Goal: Task Accomplishment & Management: Complete application form

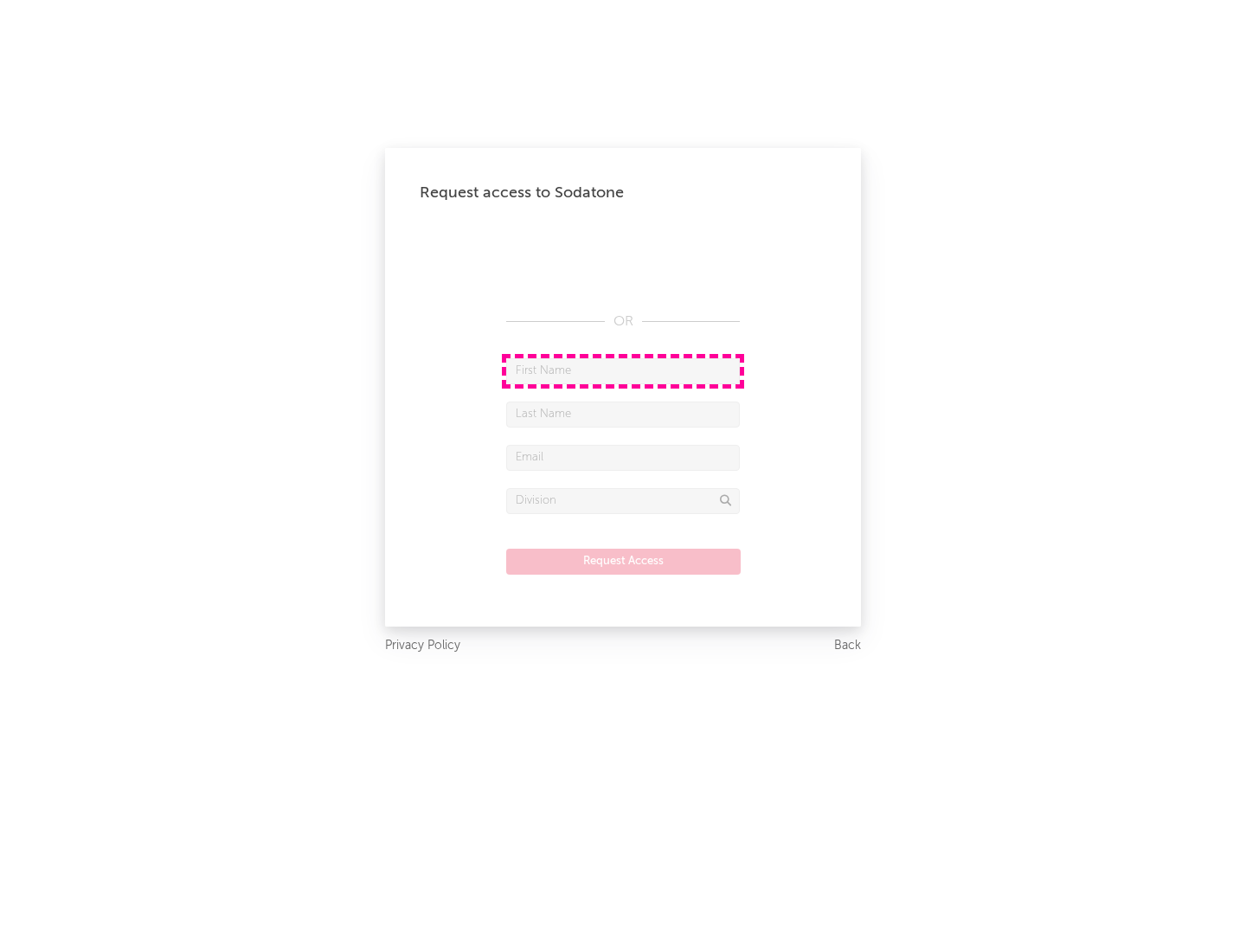
click at [623, 370] on input "text" at bounding box center [623, 371] width 233 height 26
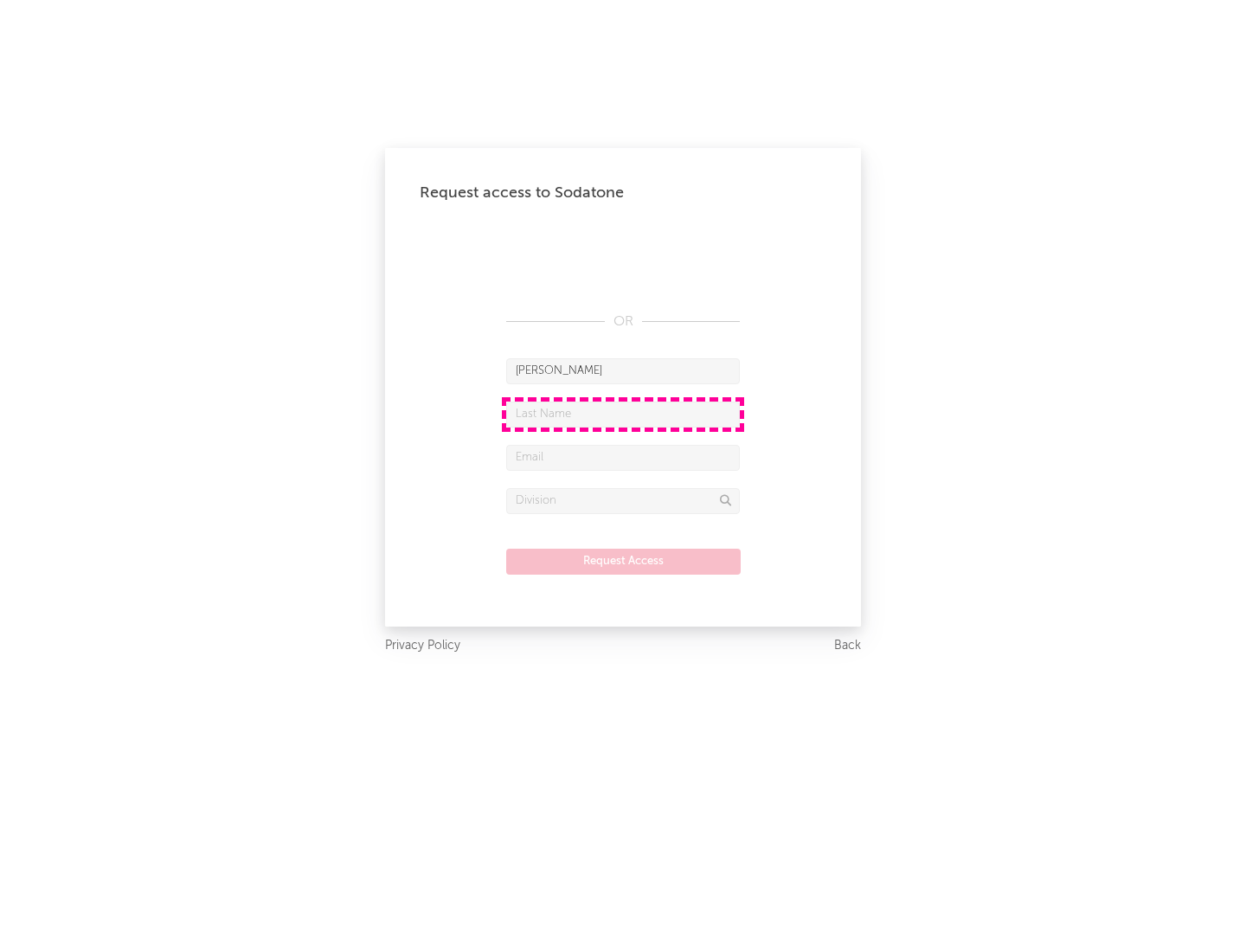
type input "[PERSON_NAME]"
click at [623, 414] on input "text" at bounding box center [623, 414] width 233 height 26
type input "[PERSON_NAME]"
click at [623, 457] on input "text" at bounding box center [623, 457] width 233 height 26
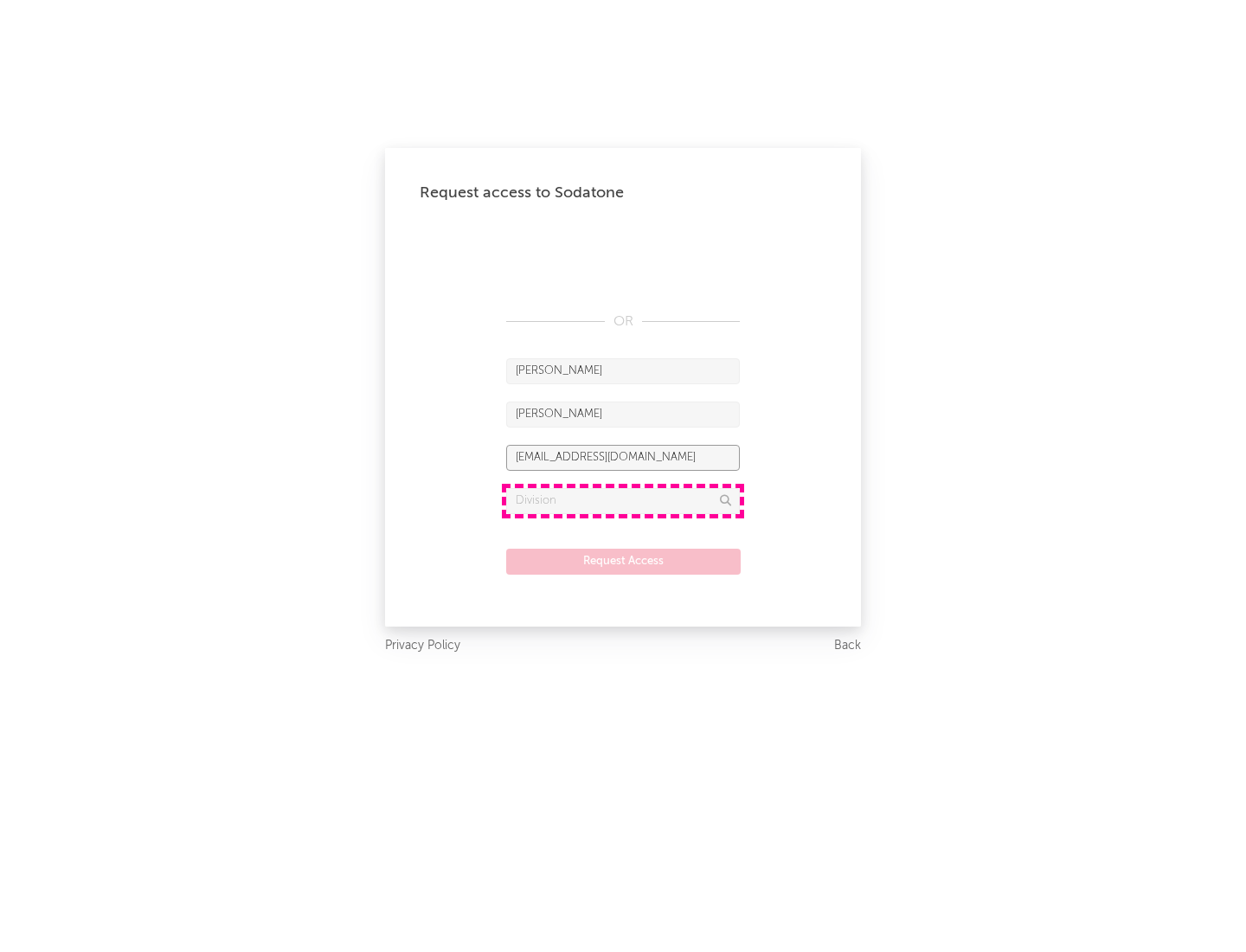
type input "[EMAIL_ADDRESS][DOMAIN_NAME]"
click at [623, 500] on input "text" at bounding box center [623, 501] width 233 height 26
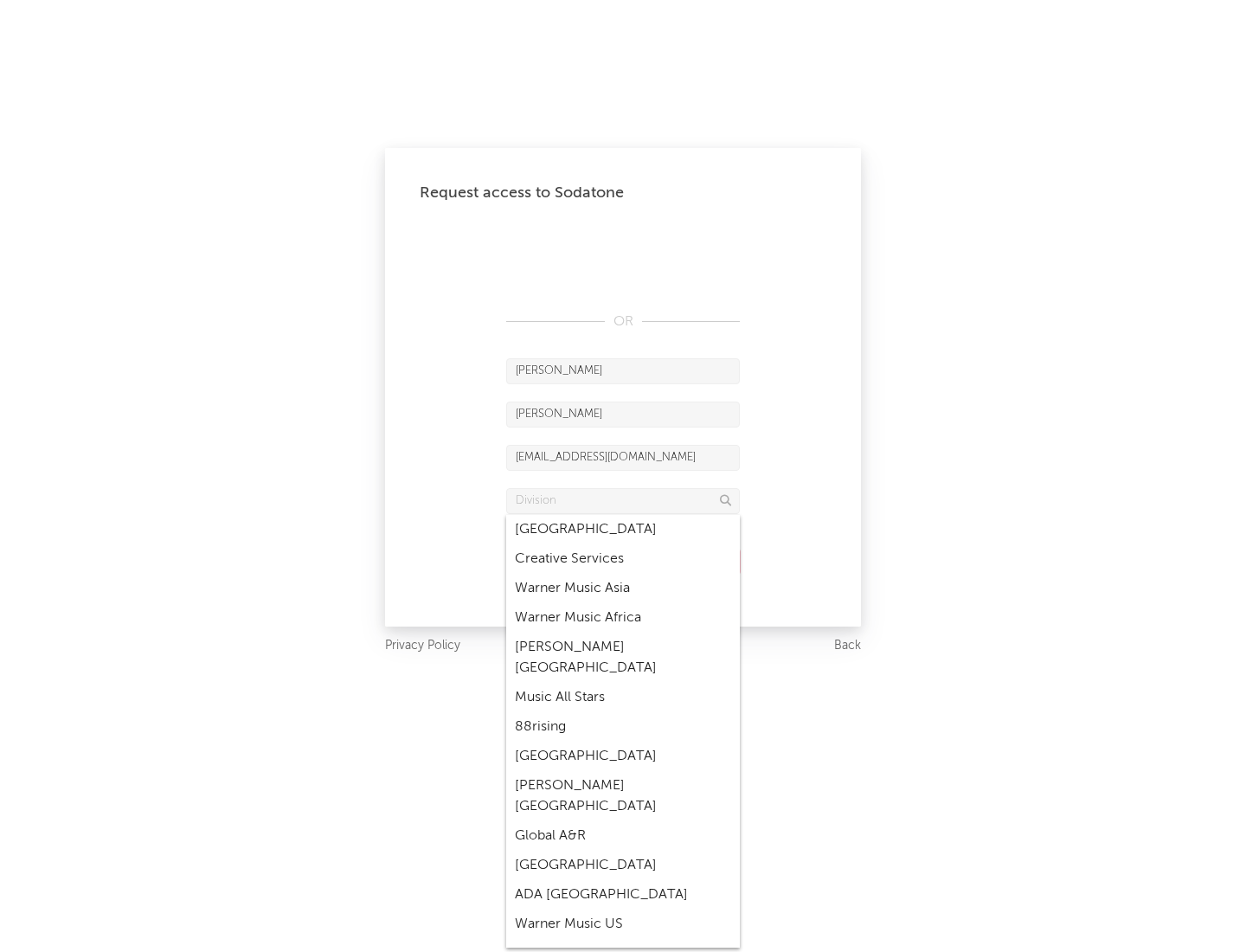
click at [623, 683] on div "Music All Stars" at bounding box center [623, 697] width 233 height 30
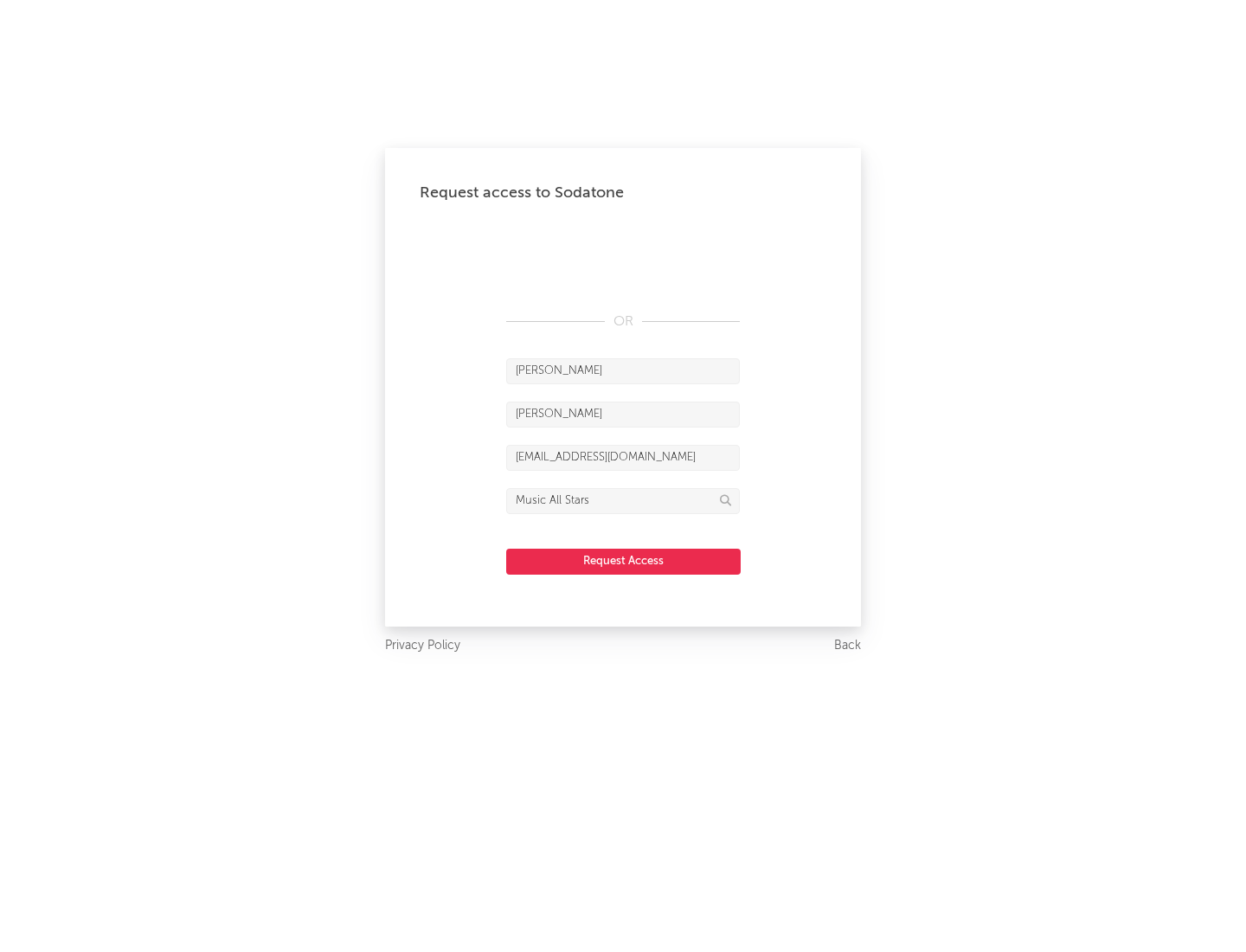
type input "Music All Stars"
click at [623, 560] on button "Request Access" at bounding box center [623, 561] width 234 height 26
